Goal: Transaction & Acquisition: Purchase product/service

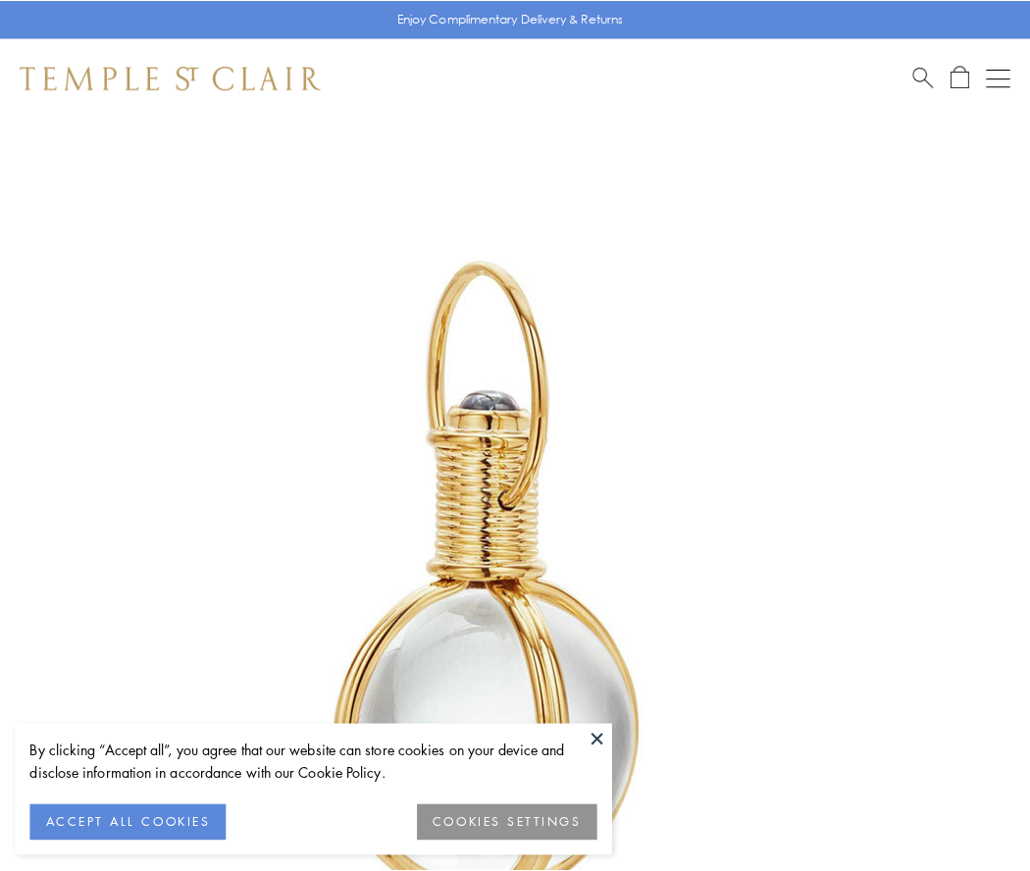
scroll to position [512, 0]
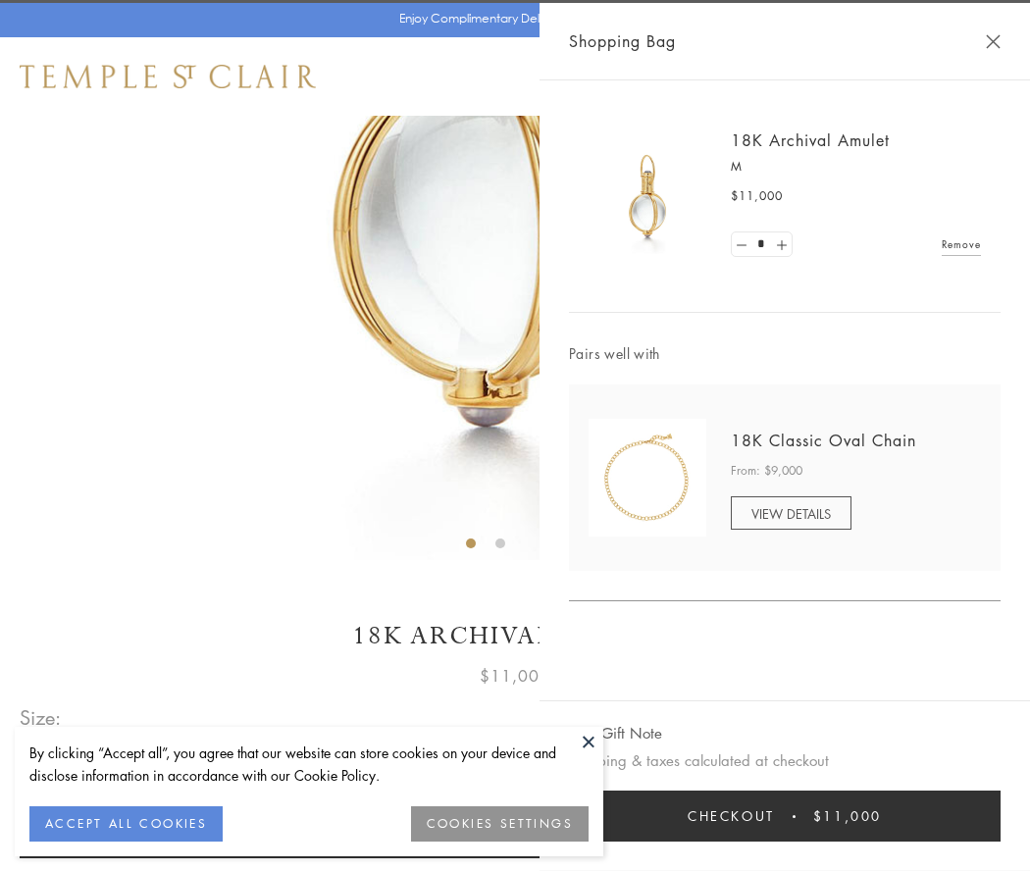
click at [785, 816] on button "Checkout $11,000" at bounding box center [785, 816] width 432 height 51
